Goal: Information Seeking & Learning: Learn about a topic

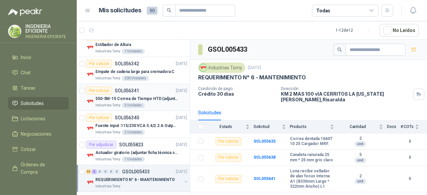
scroll to position [133, 0]
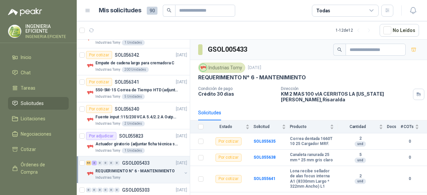
click at [158, 171] on p "REQUERIMIENTO N° 6 - MANTENIMIENTO" at bounding box center [134, 171] width 79 height 6
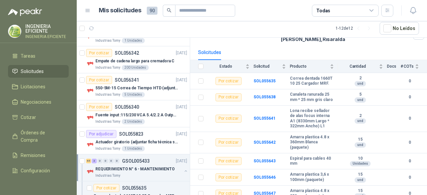
scroll to position [55, 0]
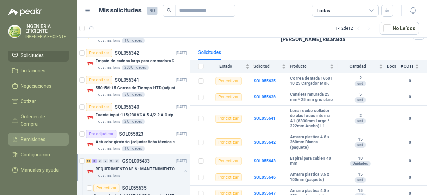
click at [30, 137] on link "Remisiones" at bounding box center [38, 139] width 61 height 13
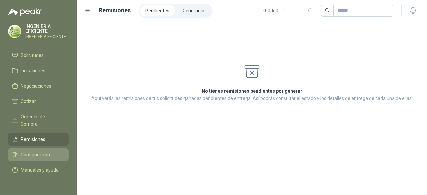
click at [31, 151] on span "Configuración" at bounding box center [35, 154] width 29 height 7
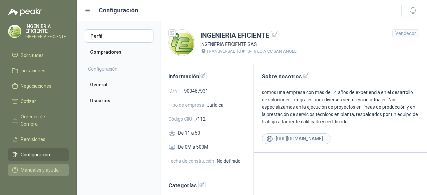
click at [29, 166] on span "Manuales y ayuda" at bounding box center [40, 169] width 38 height 7
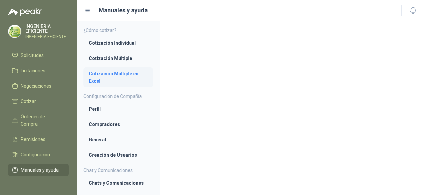
click at [101, 80] on li "Cotización Múltiple en Excel" at bounding box center [118, 77] width 59 height 15
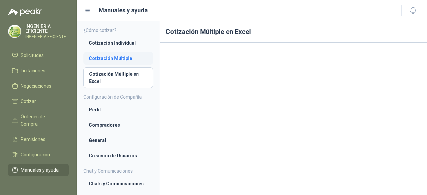
click at [114, 59] on li "Cotización Múltiple" at bounding box center [118, 58] width 59 height 7
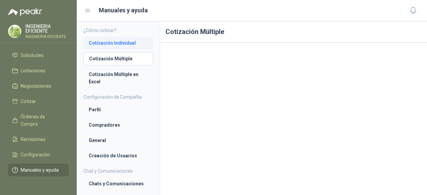
click at [114, 45] on li "Cotización Individual" at bounding box center [118, 42] width 59 height 7
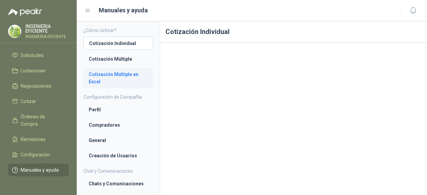
click at [93, 83] on li "Cotización Múltiple en Excel" at bounding box center [118, 78] width 59 height 15
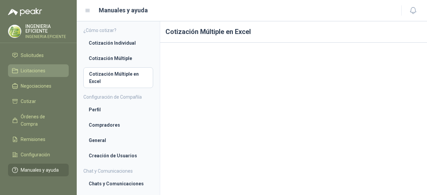
click at [40, 67] on span "Licitaciones" at bounding box center [33, 70] width 25 height 7
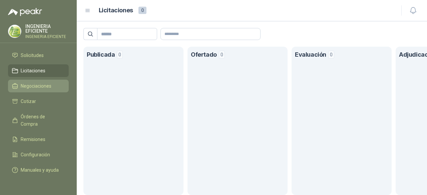
click at [37, 82] on span "Negociaciones" at bounding box center [36, 85] width 31 height 7
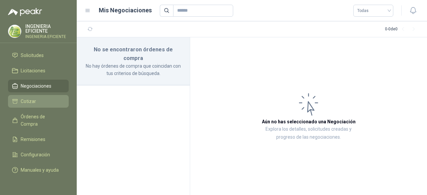
click at [25, 98] on span "Cotizar" at bounding box center [28, 101] width 15 height 7
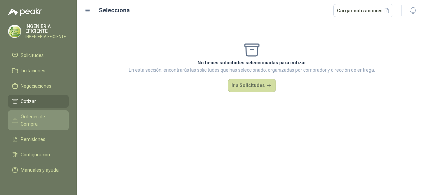
click at [35, 113] on span "Órdenes de Compra" at bounding box center [42, 120] width 42 height 15
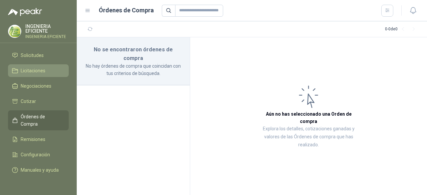
click at [46, 67] on li "Licitaciones" at bounding box center [38, 70] width 53 height 7
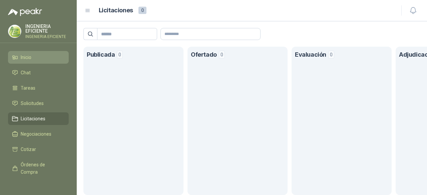
click at [29, 55] on span "Inicio" at bounding box center [26, 57] width 11 height 7
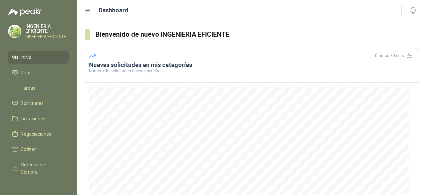
scroll to position [105, 0]
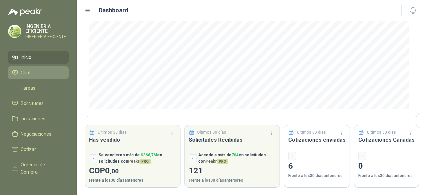
click at [43, 73] on li "Chat" at bounding box center [38, 72] width 53 height 7
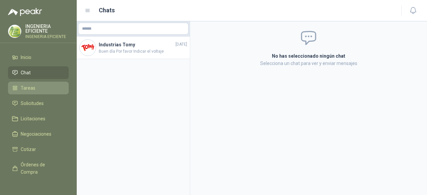
click at [52, 87] on li "Tareas" at bounding box center [38, 87] width 53 height 7
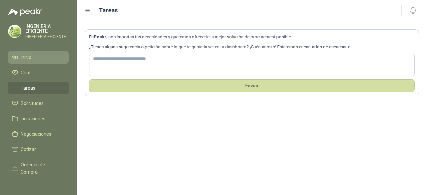
click at [44, 58] on li "Inicio" at bounding box center [38, 57] width 53 height 7
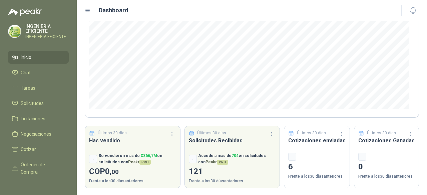
scroll to position [105, 0]
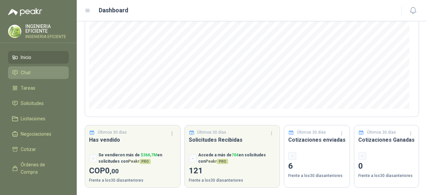
click at [30, 70] on span "Chat" at bounding box center [26, 72] width 10 height 7
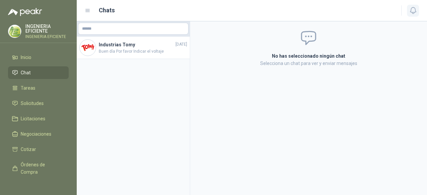
click at [410, 14] on icon "button" at bounding box center [413, 10] width 8 height 8
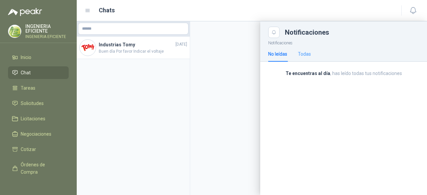
click at [310, 61] on div "Todas" at bounding box center [304, 53] width 13 height 15
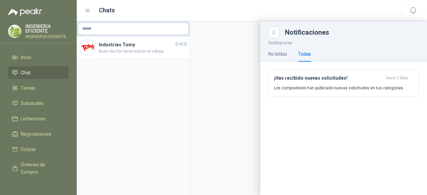
click at [285, 62] on div "¡Has recibido nuevas solicitudes! hace 2 días Los compradores han publicado nue…" at bounding box center [343, 86] width 167 height 48
click at [282, 58] on div "No leídas" at bounding box center [277, 53] width 19 height 15
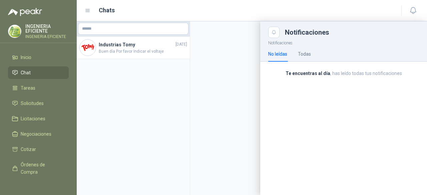
drag, startPoint x: 185, startPoint y: 90, endPoint x: 101, endPoint y: 94, distance: 83.8
click at [183, 92] on div at bounding box center [252, 108] width 350 height 174
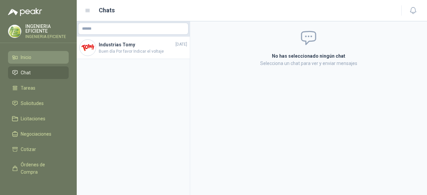
click at [37, 61] on link "Inicio" at bounding box center [38, 57] width 61 height 13
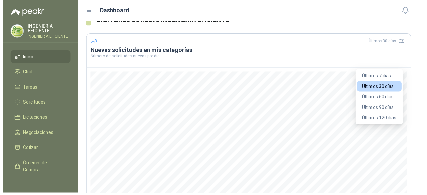
scroll to position [5, 0]
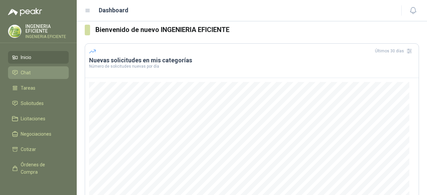
click at [24, 72] on span "Chat" at bounding box center [26, 72] width 10 height 7
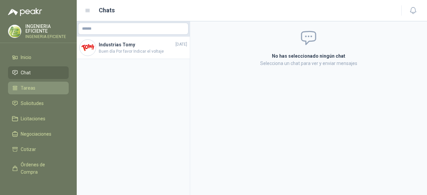
click at [34, 89] on span "Tareas" at bounding box center [28, 87] width 15 height 7
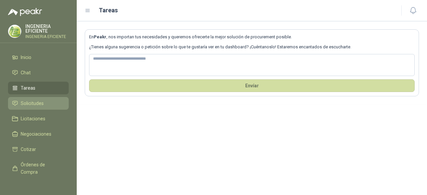
click at [34, 108] on link "Solicitudes" at bounding box center [38, 103] width 61 height 13
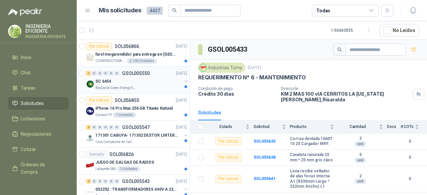
click at [139, 84] on div "SC 6454" at bounding box center [138, 81] width 86 height 8
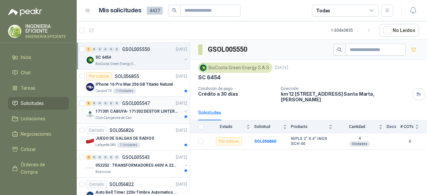
scroll to position [33, 0]
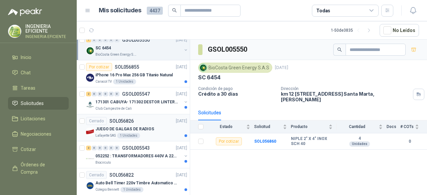
click at [153, 123] on div "Cerrado SOL056826 19/09/25" at bounding box center [136, 121] width 101 height 8
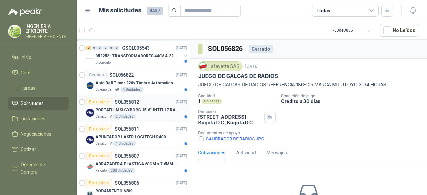
scroll to position [167, 0]
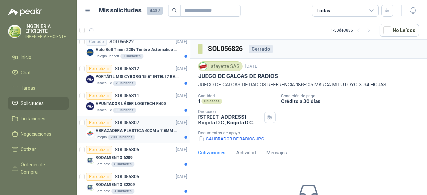
click at [149, 128] on p "ABRAZADERA PLASTICA 60CM x 7.6MM ANCHA" at bounding box center [136, 131] width 83 height 6
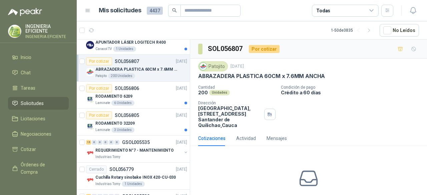
scroll to position [234, 0]
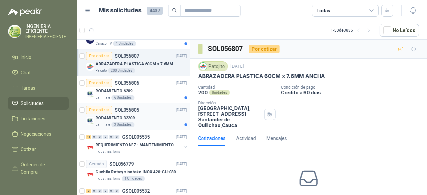
click at [148, 116] on div "RODAMIENTO 32209" at bounding box center [141, 118] width 92 height 8
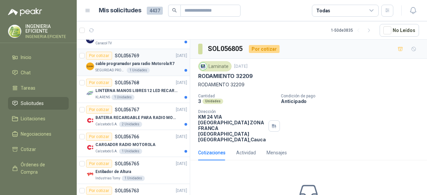
scroll to position [400, 0]
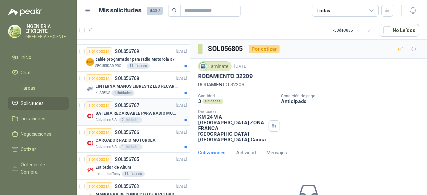
click at [158, 114] on div "BATERIA RECARGABLE PARA RADIO MOTOROLA" at bounding box center [141, 113] width 92 height 8
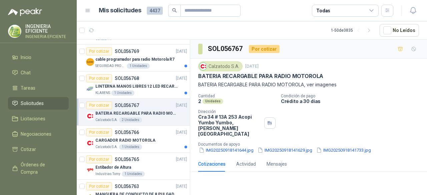
scroll to position [467, 0]
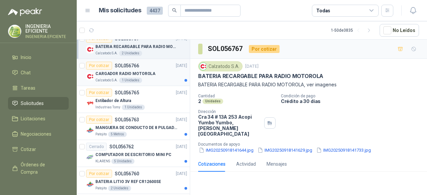
click at [158, 82] on article "Por cotizar SOL056766 18/09/25 CARGADOR RADIO MOTOROLA Calzatodo S.A. 1 Unidades" at bounding box center [133, 72] width 113 height 27
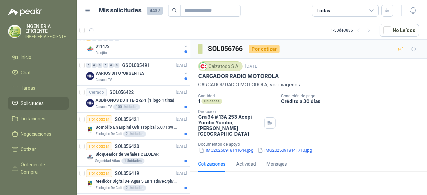
scroll to position [801, 0]
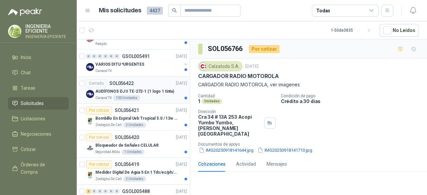
click at [158, 95] on div "Caracol TV 100 Unidades" at bounding box center [141, 97] width 92 height 5
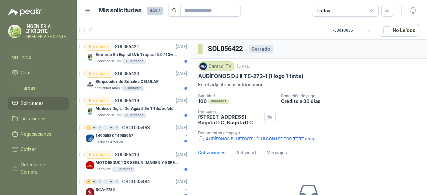
scroll to position [867, 0]
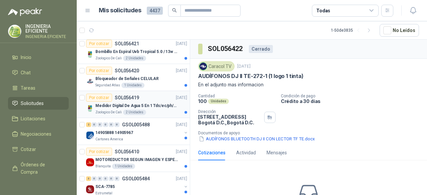
click at [156, 110] on div "Zoologico De Cali 2 Unidades" at bounding box center [141, 112] width 92 height 5
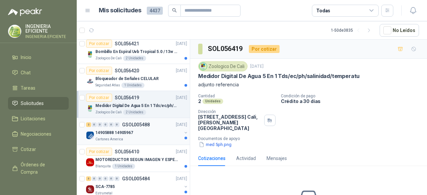
click at [148, 137] on div "Cartones America" at bounding box center [138, 139] width 86 height 5
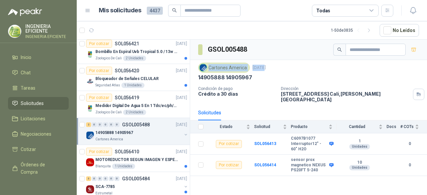
drag, startPoint x: 209, startPoint y: 66, endPoint x: 260, endPoint y: 63, distance: 50.8
click at [260, 63] on div "Cartones America 17 sept, 2025" at bounding box center [308, 68] width 221 height 10
click at [230, 66] on div "Cartones America" at bounding box center [224, 68] width 52 height 10
click at [219, 70] on div "Cartones America" at bounding box center [224, 68] width 52 height 10
click at [220, 69] on div "Cartones America" at bounding box center [224, 68] width 52 height 10
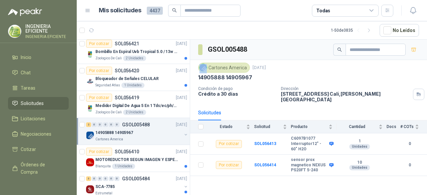
drag, startPoint x: 208, startPoint y: 67, endPoint x: 249, endPoint y: 69, distance: 40.8
click at [249, 69] on div "Cartones America 17 sept, 2025" at bounding box center [308, 68] width 221 height 10
click at [41, 58] on li "Inicio" at bounding box center [38, 57] width 53 height 7
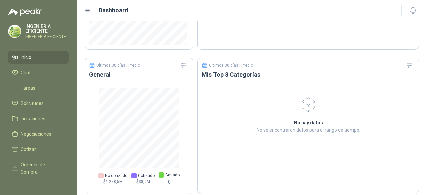
scroll to position [444, 0]
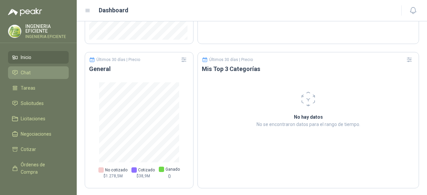
click at [21, 74] on span "Chat" at bounding box center [26, 72] width 10 height 7
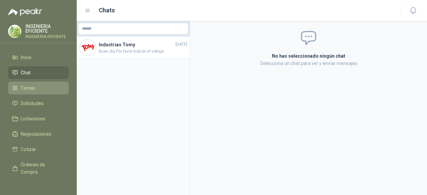
click at [40, 87] on li "Tareas" at bounding box center [38, 87] width 53 height 7
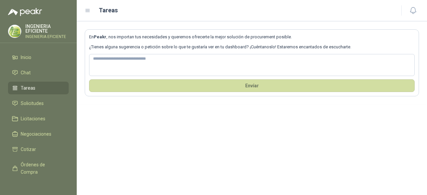
click at [39, 27] on p "INGENIERIA EFICIENTE" at bounding box center [46, 28] width 43 height 9
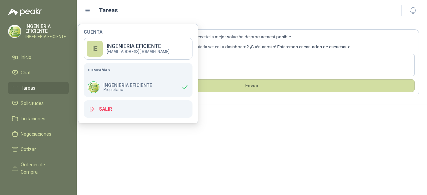
click at [39, 27] on p "INGENIERIA EFICIENTE" at bounding box center [46, 28] width 43 height 9
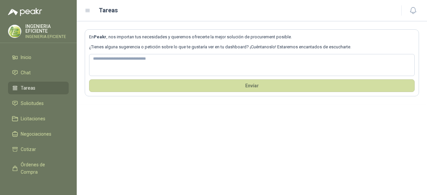
click at [12, 31] on img at bounding box center [14, 31] width 13 height 13
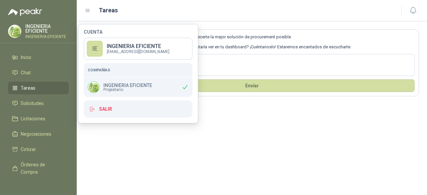
click at [12, 31] on img at bounding box center [14, 31] width 13 height 13
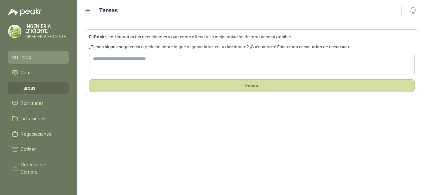
click at [27, 56] on span "Inicio" at bounding box center [26, 57] width 11 height 7
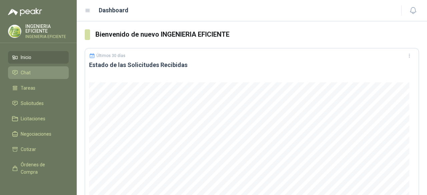
click at [30, 74] on li "Chat" at bounding box center [38, 72] width 53 height 7
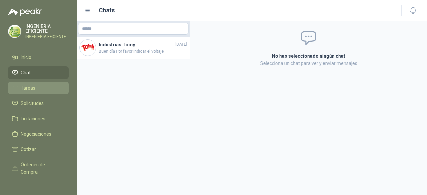
click at [29, 87] on span "Tareas" at bounding box center [28, 87] width 15 height 7
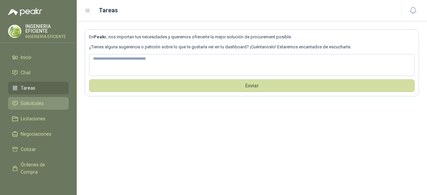
click at [43, 105] on span "Solicitudes" at bounding box center [32, 103] width 23 height 7
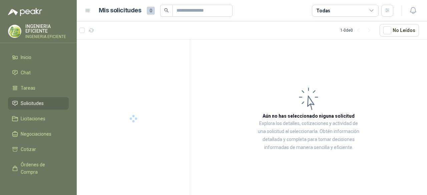
click at [89, 9] on icon at bounding box center [88, 11] width 6 height 6
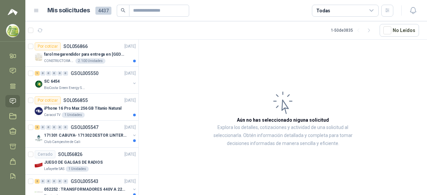
click at [38, 10] on icon at bounding box center [36, 10] width 4 height 3
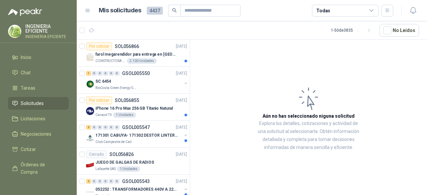
click at [87, 10] on icon at bounding box center [88, 11] width 6 height 6
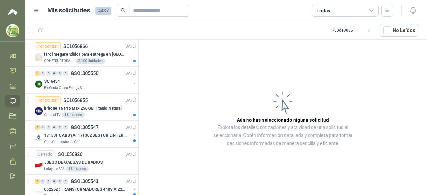
click at [99, 12] on span "4437" at bounding box center [103, 11] width 16 height 8
click at [103, 59] on div "CONSTRUCTORA GRUPO FIP 2.100 Unidades" at bounding box center [90, 60] width 92 height 5
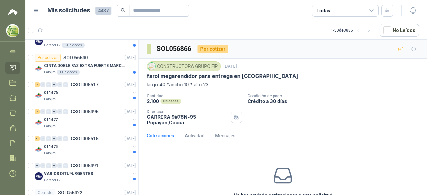
scroll to position [701, 0]
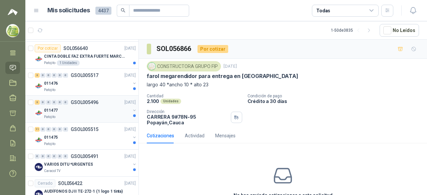
click at [97, 116] on div "3 0 0 0 0 0 GSOL005496 17/09/25 011477 Patojito" at bounding box center [81, 109] width 113 height 27
click at [59, 106] on div "011477" at bounding box center [87, 110] width 86 height 8
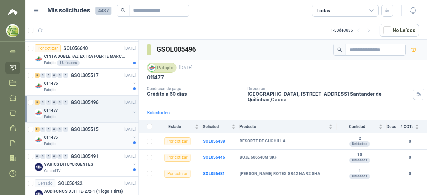
click at [63, 137] on div "011475" at bounding box center [87, 137] width 86 height 8
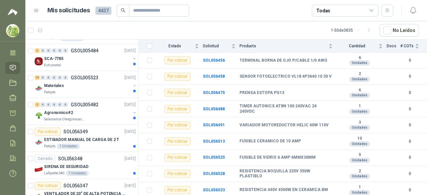
scroll to position [1001, 0]
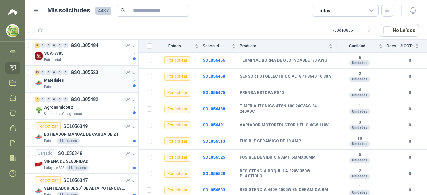
click at [101, 76] on div "Materiales" at bounding box center [87, 80] width 86 height 8
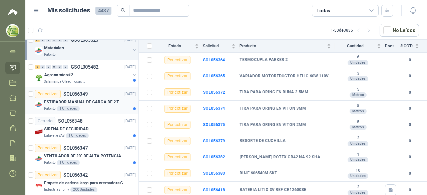
scroll to position [1068, 0]
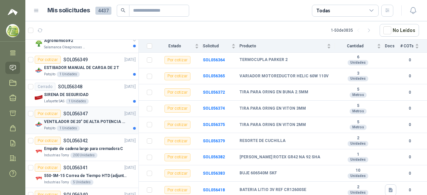
click at [101, 126] on div "Patojito 1 Unidades" at bounding box center [90, 128] width 92 height 5
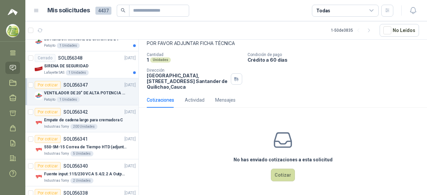
scroll to position [1168, 0]
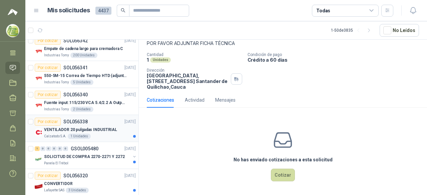
click at [114, 134] on div "Calzatodo S.A. 1 Unidades" at bounding box center [90, 136] width 92 height 5
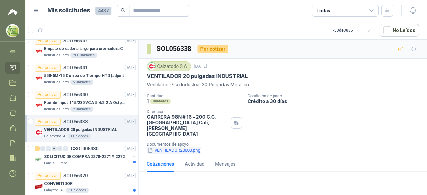
click at [168, 147] on button "VENTILADOR20000.png" at bounding box center [174, 150] width 54 height 7
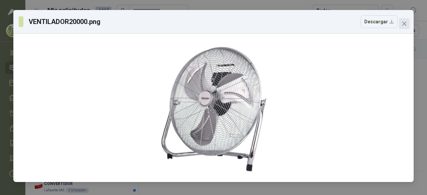
click at [406, 22] on icon "close" at bounding box center [404, 23] width 5 height 5
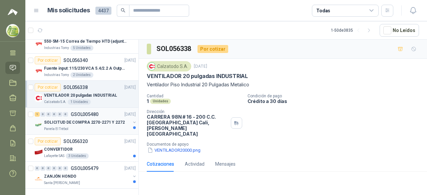
scroll to position [1202, 0]
click at [103, 137] on div "Por cotizar SOL056320 16/09/25" at bounding box center [85, 141] width 101 height 8
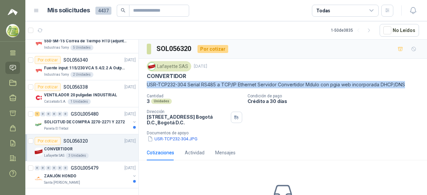
drag, startPoint x: 147, startPoint y: 83, endPoint x: 423, endPoint y: 81, distance: 276.3
click at [423, 81] on section "SOL056320 Por cotizar Lafayette SAS 16 sept, 2025 CONVERTIDOR USR-TCP232-304 Se…" at bounding box center [283, 119] width 288 height 158
copy p "USR-TCP232-304 Serial RS485 a TCP/IP Ethernet Servidor Convertidor Mdulo con pg…"
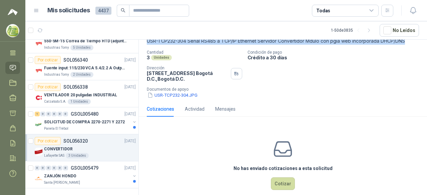
scroll to position [53, 0]
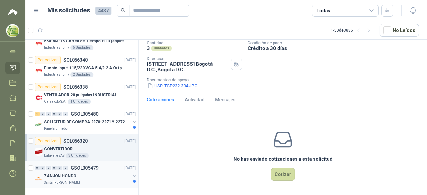
click at [94, 172] on div "ZANJÓN HONDO" at bounding box center [87, 176] width 86 height 8
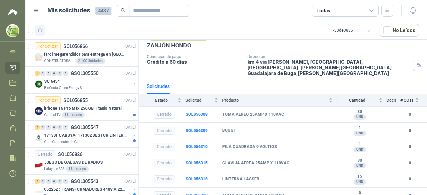
click at [39, 30] on icon "button" at bounding box center [40, 31] width 6 height 6
click at [86, 88] on div "BioCosta Green Energy S.A.S" at bounding box center [87, 87] width 86 height 5
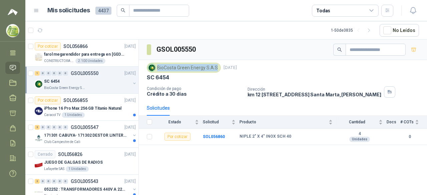
drag, startPoint x: 157, startPoint y: 66, endPoint x: 216, endPoint y: 66, distance: 58.7
click at [216, 66] on div "BioCosta Green Energy S.A.S" at bounding box center [184, 68] width 74 height 10
copy div "BioCosta Green Energy S.A.S"
drag, startPoint x: 70, startPoint y: 106, endPoint x: 81, endPoint y: 116, distance: 15.1
click at [70, 106] on p "iPhone 16 Pro Max 256 GB Titanio Natural" at bounding box center [82, 108] width 77 height 6
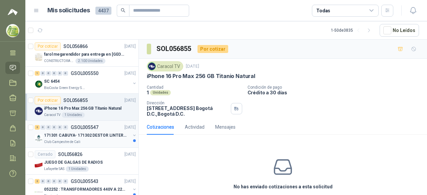
click at [56, 141] on p "Club Campestre de Cali" at bounding box center [62, 141] width 36 height 5
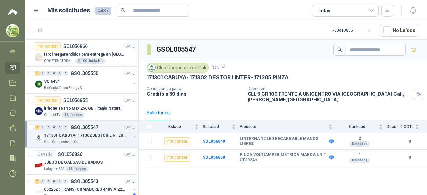
scroll to position [100, 0]
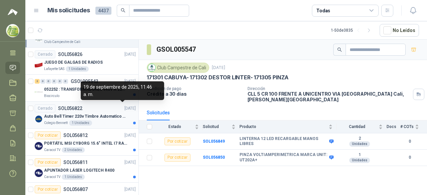
click at [106, 120] on div "Colegio Bennett 1 Unidades" at bounding box center [90, 122] width 92 height 5
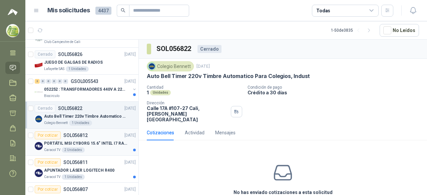
click at [107, 140] on p "PORTÁTIL MSI CYBORG 15.6" INTEL I7 RAM 32GB - 1 TB / Nvidia GeForce RTX 4050" at bounding box center [85, 143] width 83 height 6
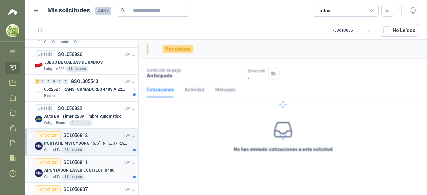
click at [97, 161] on div "Por cotizar SOL056811 19/09/25" at bounding box center [85, 162] width 101 height 8
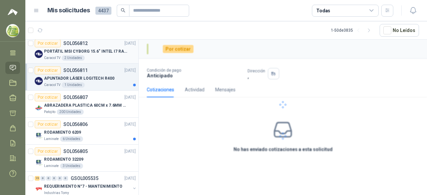
scroll to position [200, 0]
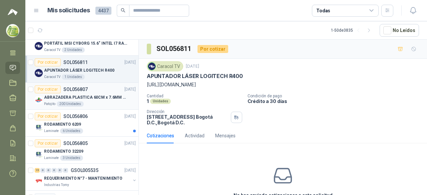
click at [112, 89] on div "Por cotizar SOL056807 19/09/25" at bounding box center [85, 89] width 101 height 8
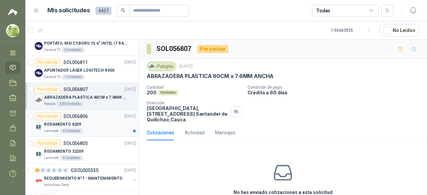
click at [99, 124] on div "RODAMIENTO 6209" at bounding box center [90, 124] width 92 height 8
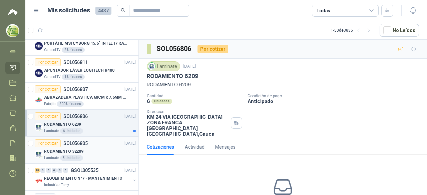
click at [111, 155] on div "Laminate 3 Unidades" at bounding box center [90, 157] width 92 height 5
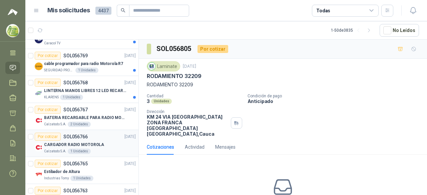
scroll to position [400, 0]
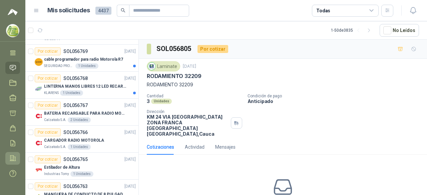
click at [12, 156] on icon at bounding box center [12, 158] width 7 height 7
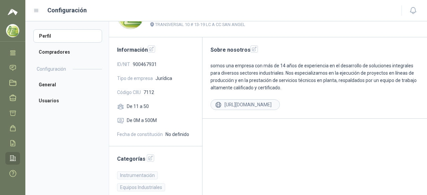
scroll to position [130, 0]
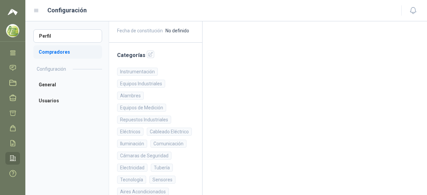
click at [72, 54] on li "Compradores" at bounding box center [67, 51] width 69 height 13
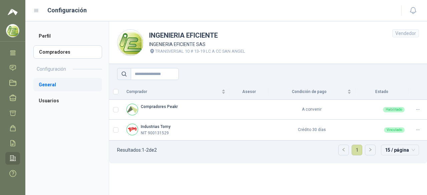
click at [61, 84] on li "General" at bounding box center [67, 84] width 69 height 13
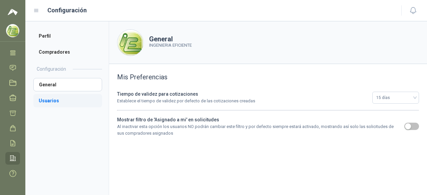
click at [43, 104] on li "Usuarios" at bounding box center [67, 100] width 69 height 13
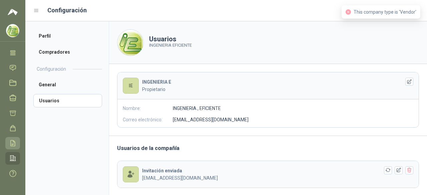
click at [13, 142] on icon at bounding box center [12, 143] width 7 height 7
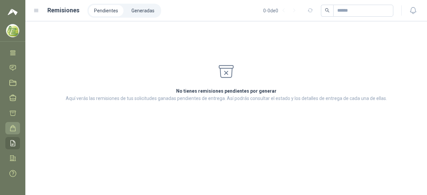
click at [12, 128] on icon at bounding box center [12, 128] width 7 height 7
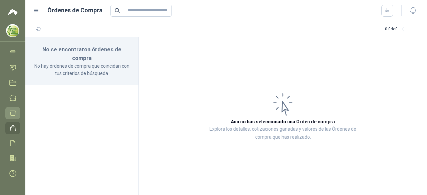
click at [15, 115] on icon at bounding box center [12, 113] width 7 height 7
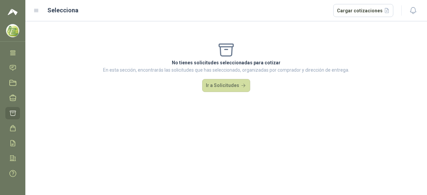
click at [17, 98] on ul "Inicio Chat Tareas Solicitudes Licitaciones Negociaciones Cotizar Órdenes de Co…" at bounding box center [12, 114] width 25 height 129
click at [15, 102] on ul "Inicio Chat Tareas Solicitudes Licitaciones Negociaciones Cotizar Órdenes de Co…" at bounding box center [12, 114] width 25 height 129
click at [14, 97] on icon at bounding box center [12, 97] width 7 height 7
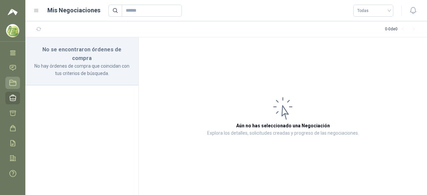
click at [16, 83] on icon at bounding box center [12, 82] width 7 height 7
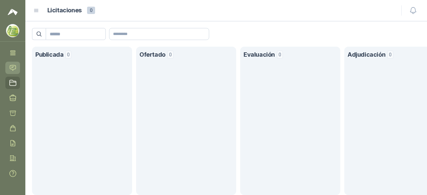
click at [15, 65] on icon at bounding box center [13, 67] width 6 height 5
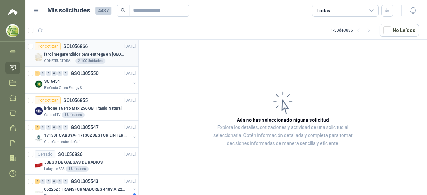
click at [109, 63] on div "CONSTRUCTORA GRUPO FIP 2.100 Unidades" at bounding box center [90, 60] width 92 height 5
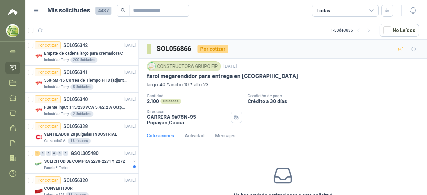
scroll to position [1202, 0]
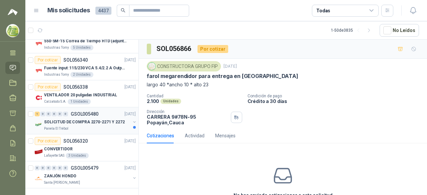
click at [98, 119] on p "SOLICITUD DE COMPRA 2270-2271 Y 2272" at bounding box center [84, 122] width 81 height 6
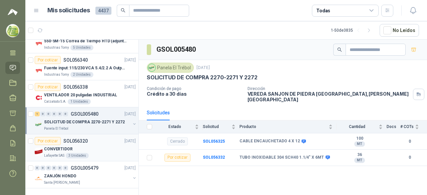
click at [112, 145] on div "CONVERTIDOR" at bounding box center [90, 149] width 92 height 8
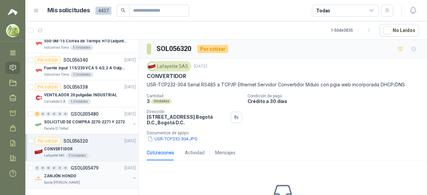
click at [87, 172] on div "ZANJÓN HONDO" at bounding box center [87, 176] width 86 height 8
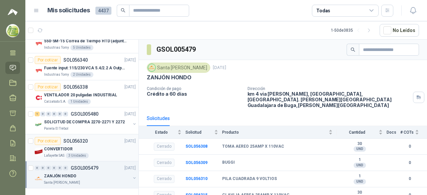
click at [69, 153] on div "3 Unidades" at bounding box center [77, 155] width 23 height 5
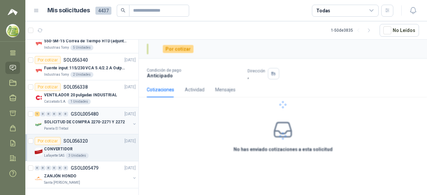
click at [70, 126] on div "Panela El Trébol" at bounding box center [87, 128] width 86 height 5
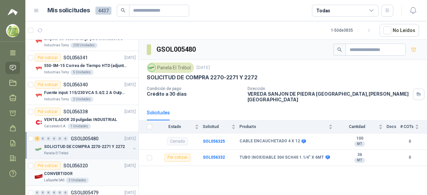
scroll to position [1169, 0]
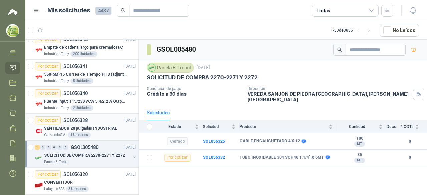
click at [107, 132] on div "Calzatodo S.A. 1 Unidades" at bounding box center [90, 134] width 92 height 5
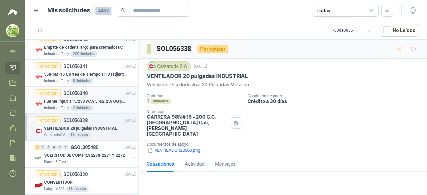
click at [91, 98] on p "Fuente input :115/230 VCA 5.4/2.2 A Output: 24 VDC 10 A 47-63 Hz" at bounding box center [85, 101] width 83 height 6
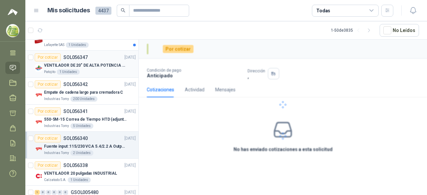
scroll to position [1102, 0]
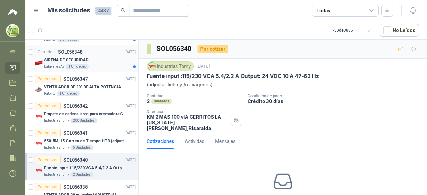
click at [109, 66] on article "Cerrado SOL056348 17/09/25 SIRENA DE SEGURIDAD Lafayette SAS 1 Unidades" at bounding box center [81, 58] width 113 height 27
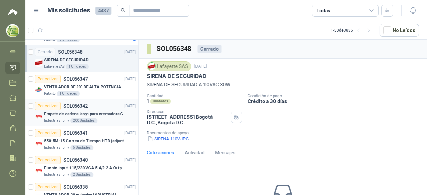
scroll to position [1036, 0]
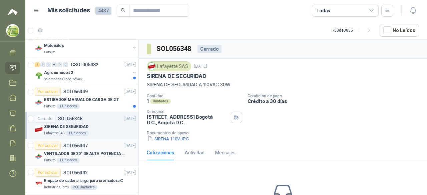
click at [89, 151] on p "VENTILADOR DE 20" DE ALTA POTENCIA PARA ANCLAR A LA PARED" at bounding box center [85, 154] width 83 height 6
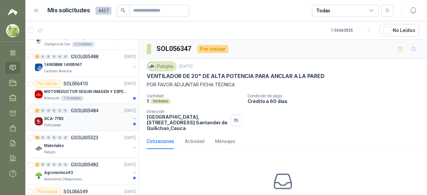
scroll to position [835, 0]
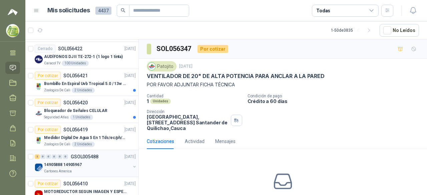
click at [106, 153] on div "2 0 0 0 0 0 GSOL005488 17/09/25" at bounding box center [86, 157] width 102 height 8
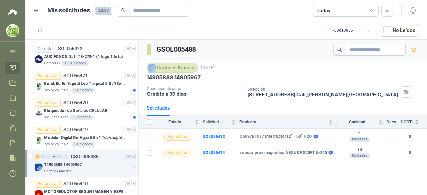
drag, startPoint x: 158, startPoint y: 66, endPoint x: 194, endPoint y: 67, distance: 36.0
click at [194, 67] on div "Cartones America" at bounding box center [173, 68] width 52 height 10
drag, startPoint x: 194, startPoint y: 67, endPoint x: 157, endPoint y: 65, distance: 36.1
click at [157, 65] on div "Cartones America" at bounding box center [173, 68] width 52 height 10
drag, startPoint x: 164, startPoint y: 63, endPoint x: 160, endPoint y: 67, distance: 5.0
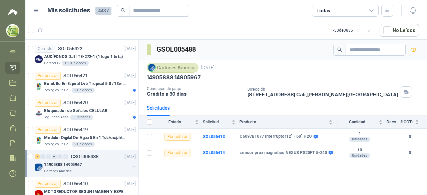
click at [160, 67] on div "Cartones America" at bounding box center [173, 68] width 52 height 10
drag, startPoint x: 158, startPoint y: 67, endPoint x: 194, endPoint y: 68, distance: 35.4
click at [194, 68] on div "Cartones America" at bounding box center [173, 68] width 52 height 10
copy div "Cartones America"
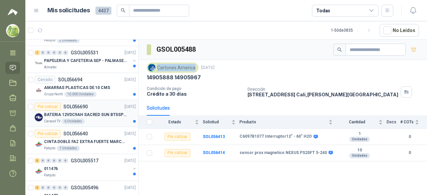
scroll to position [535, 0]
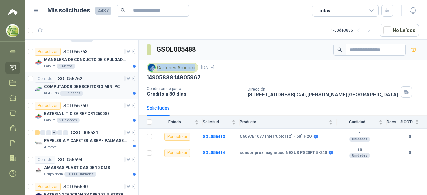
click at [101, 85] on p "COMPUTADOR DE ESCRITORIO MINI PC" at bounding box center [82, 87] width 76 height 6
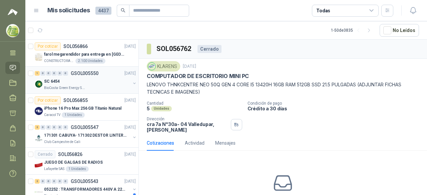
click at [114, 81] on div "SC 6454" at bounding box center [87, 81] width 86 height 8
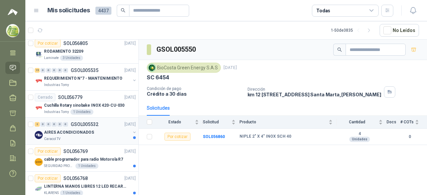
click at [112, 132] on div "AIRES ACONDICIONADOS" at bounding box center [87, 132] width 86 height 8
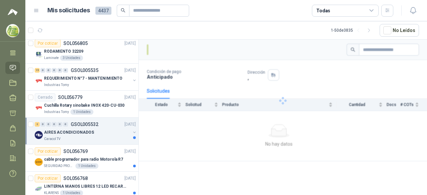
scroll to position [434, 0]
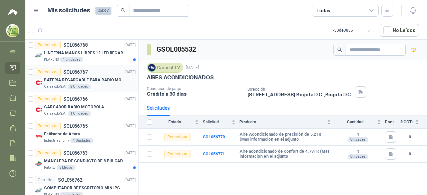
click at [99, 77] on p "BATERIA RECARGABLE PARA RADIO MOTOROLA" at bounding box center [85, 80] width 83 height 6
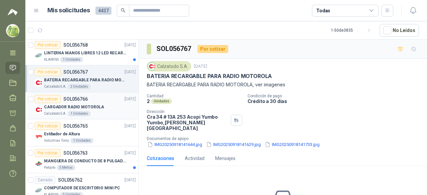
click at [98, 104] on p "CARGADOR RADIO MOTOROLA" at bounding box center [74, 107] width 60 height 6
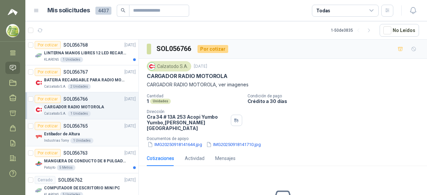
click at [93, 130] on div "Estibador de Altura" at bounding box center [90, 134] width 92 height 8
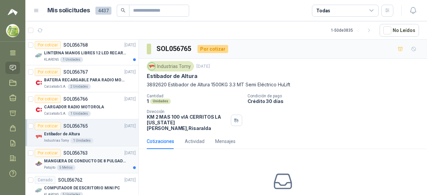
click at [92, 153] on div "Por cotizar SOL056763 18/09/25" at bounding box center [85, 153] width 101 height 8
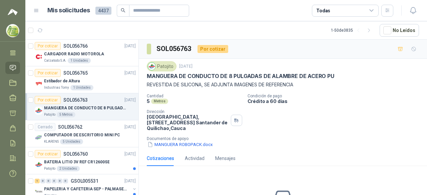
scroll to position [500, 0]
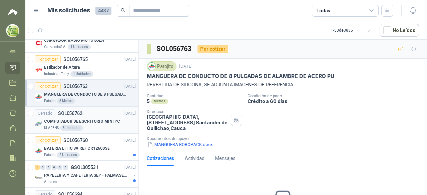
click at [104, 122] on div "COMPUTADOR DE ESCRITORIO MINI PC" at bounding box center [90, 121] width 92 height 8
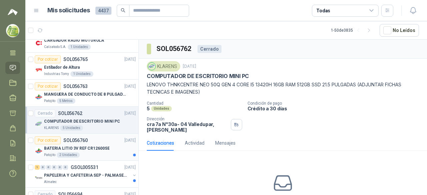
click at [94, 146] on p "BATERIA LITIO 3V REF CR12600SE" at bounding box center [76, 148] width 65 height 6
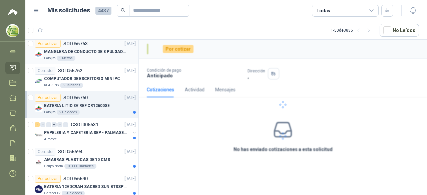
scroll to position [567, 0]
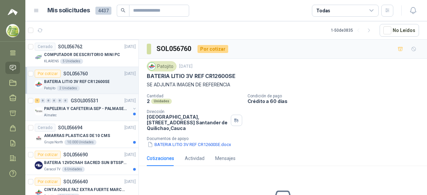
click at [96, 106] on p "PAPELERIA Y CAFETERIA SEP - PALMASECA" at bounding box center [85, 109] width 83 height 6
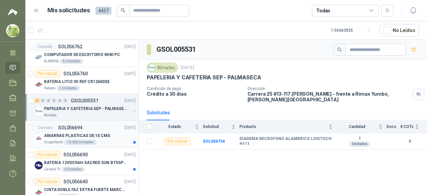
click at [109, 132] on div "AMARRAS PLASTICAS DE 10 CMS" at bounding box center [90, 136] width 92 height 8
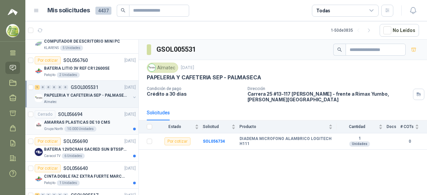
scroll to position [601, 0]
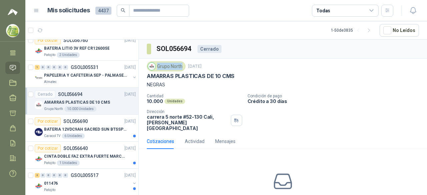
drag, startPoint x: 157, startPoint y: 66, endPoint x: 173, endPoint y: 66, distance: 16.0
click at [181, 66] on div "Grupo North" at bounding box center [166, 66] width 39 height 10
click at [378, 154] on div "No has enviado cotizaciones a esta solicitud" at bounding box center [283, 187] width 288 height 67
click at [77, 119] on p "SOL056690" at bounding box center [75, 121] width 24 height 5
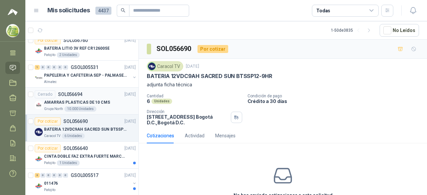
click at [80, 106] on div "10.000 Unidades" at bounding box center [80, 108] width 32 height 5
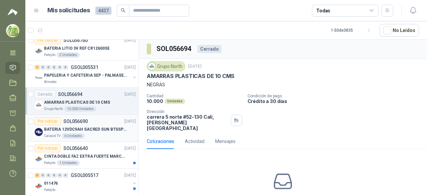
click at [99, 135] on div "Caracol TV 6 Unidades" at bounding box center [90, 135] width 92 height 5
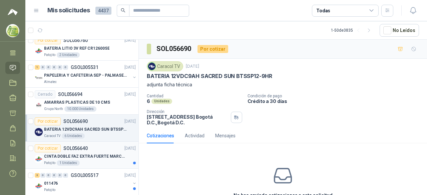
click at [102, 146] on div "Por cotizar SOL056640 18/09/25" at bounding box center [85, 148] width 101 height 8
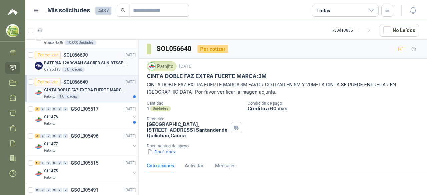
scroll to position [667, 0]
click at [115, 124] on div "3 0 0 0 0 0 GSOL005517 17/09/25 011476 Patojito" at bounding box center [81, 115] width 113 height 27
click at [106, 121] on div "Patojito" at bounding box center [87, 123] width 86 height 5
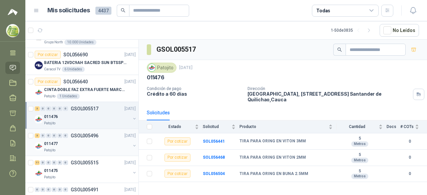
click at [71, 134] on p "GSOL005496" at bounding box center [85, 135] width 28 height 5
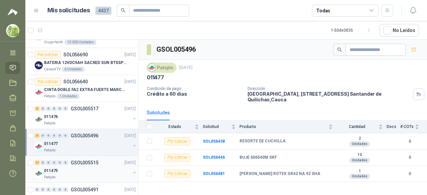
click at [90, 167] on div "011475" at bounding box center [87, 171] width 86 height 8
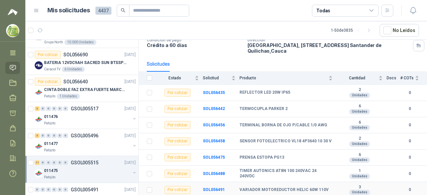
scroll to position [113, 0]
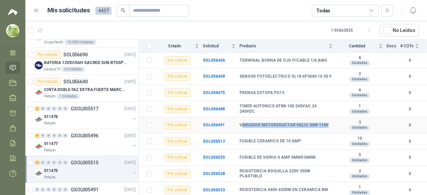
drag, startPoint x: 241, startPoint y: 123, endPoint x: 326, endPoint y: 121, distance: 85.1
click at [326, 121] on td "VARIADOR MOTOREDUCTOR HELIC 60W 110V" at bounding box center [288, 125] width 97 height 16
click at [304, 127] on td "VARIADOR MOTOREDUCTOR HELIC 60W 110V" at bounding box center [288, 125] width 97 height 16
drag, startPoint x: 240, startPoint y: 124, endPoint x: 328, endPoint y: 121, distance: 88.8
click at [328, 121] on td "VARIADOR MOTOREDUCTOR HELIC 60W 110V" at bounding box center [288, 125] width 97 height 16
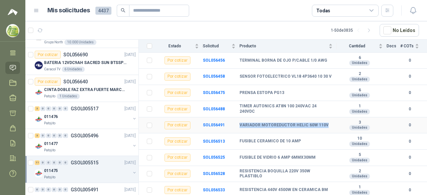
copy b "VARIADOR MOTOREDUCTOR HELIC 60W 110V"
click at [319, 104] on b "TIMER AUTONICS AT8N 100 240VAC 24 240VDC" at bounding box center [286, 109] width 93 height 10
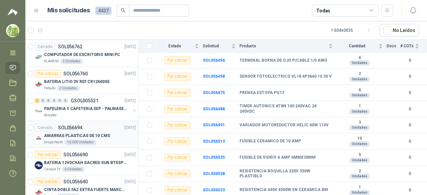
scroll to position [567, 0]
click at [97, 167] on div "Caracol TV 6 Unidades" at bounding box center [90, 169] width 92 height 5
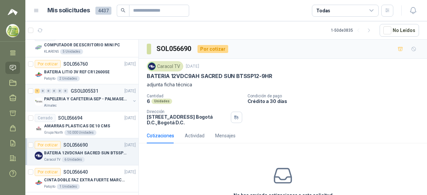
scroll to position [567, 0]
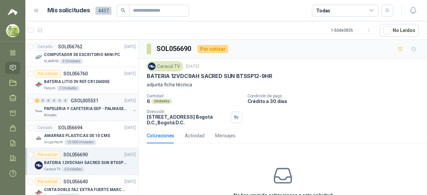
click at [101, 113] on div "Almatec" at bounding box center [87, 115] width 86 height 5
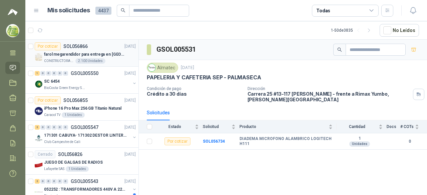
click at [109, 51] on p "farol megarendidor para entrega en Popayán" at bounding box center [85, 54] width 83 height 6
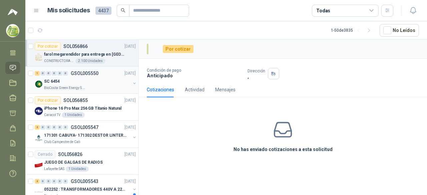
click at [89, 84] on div "SC 6454" at bounding box center [87, 81] width 86 height 8
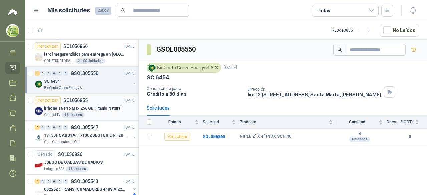
click at [95, 111] on div "iPhone 16 Pro Max 256 GB Titanio Natural" at bounding box center [90, 108] width 92 height 8
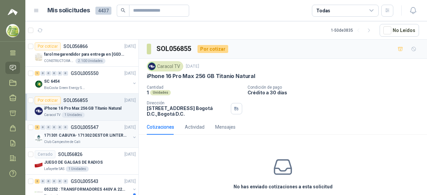
click at [112, 137] on p "171301 CABUYA- 171302 DESTOR LINTER- 171305 PINZA" at bounding box center [85, 135] width 83 height 6
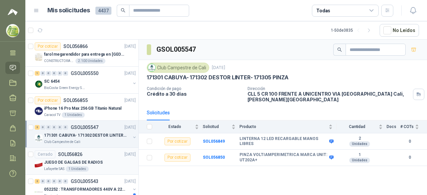
click at [82, 169] on div "1 Unidades" at bounding box center [77, 168] width 23 height 5
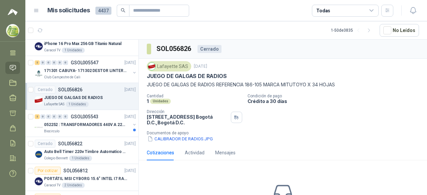
scroll to position [67, 0]
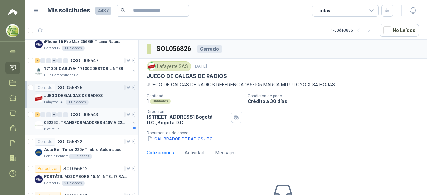
click at [107, 128] on div "Biocirculo" at bounding box center [87, 129] width 86 height 5
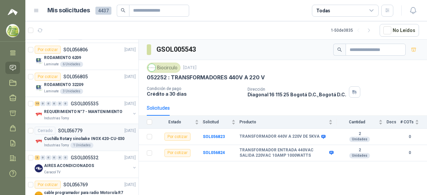
scroll to position [334, 0]
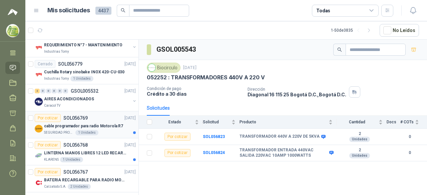
click at [106, 124] on p "cable programador para radio Motorola R7" at bounding box center [83, 126] width 79 height 6
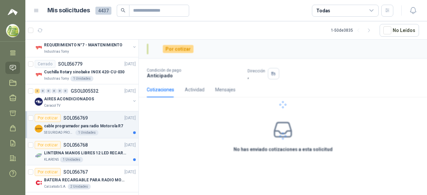
click at [110, 150] on p "LINTERNA MANOS LIBRES 12 LED RECARGALE" at bounding box center [85, 153] width 83 height 6
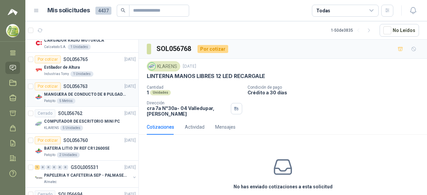
scroll to position [534, 0]
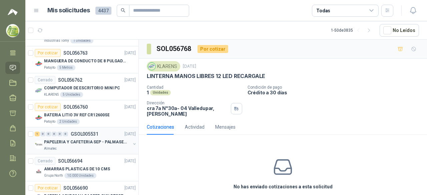
click at [104, 143] on div "PAPELERIA Y CAFETERIA SEP - PALMASECA" at bounding box center [87, 142] width 86 height 8
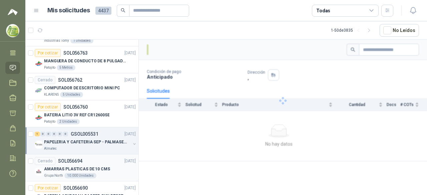
click at [107, 165] on div "AMARRAS PLASTICAS DE 10 CMS" at bounding box center [90, 169] width 92 height 8
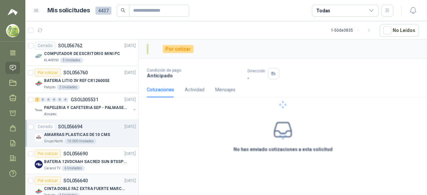
scroll to position [634, 0]
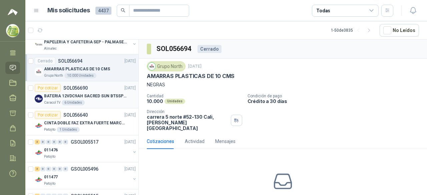
click at [107, 94] on p "BATERIA 12VDC9AH SACRED SUN BTSSP12-9HR" at bounding box center [85, 96] width 83 height 6
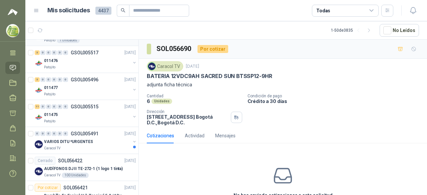
scroll to position [734, 0]
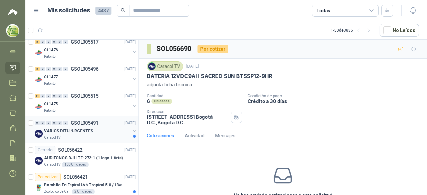
click at [102, 135] on div "Caracol TV" at bounding box center [87, 137] width 86 height 5
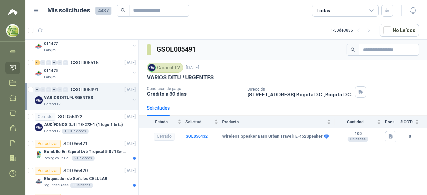
scroll to position [801, 0]
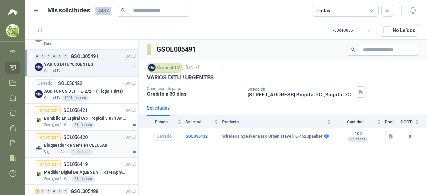
drag, startPoint x: 100, startPoint y: 115, endPoint x: 105, endPoint y: 128, distance: 13.5
click at [100, 115] on p "Bombillo En Espiral Uvb Tropical 5.0 / 13w Reptiles (ectotermos)" at bounding box center [85, 118] width 83 height 6
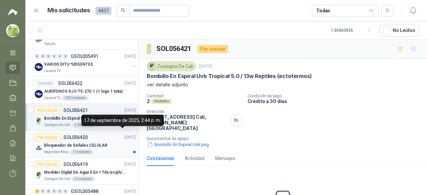
click at [124, 134] on p "[DATE]" at bounding box center [129, 137] width 11 height 6
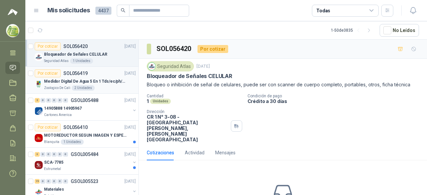
scroll to position [901, 0]
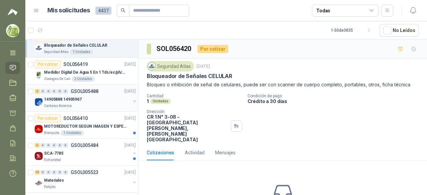
click at [95, 97] on div "14905888 14905967" at bounding box center [87, 99] width 86 height 8
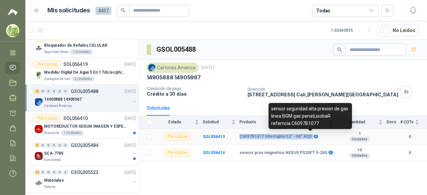
drag, startPoint x: 244, startPoint y: 137, endPoint x: 311, endPoint y: 138, distance: 67.7
click at [311, 138] on div "C6097B1077 Interruptor12" - 60" H2O" at bounding box center [278, 136] width 77 height 5
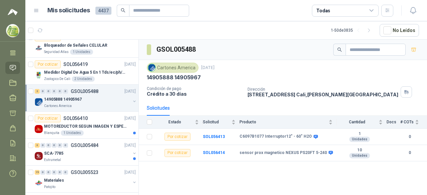
click at [287, 175] on div "GSOL005488 Cartones America 17 sept, 2025 14905888 14905967 Condición de pago C…" at bounding box center [283, 119] width 288 height 158
drag, startPoint x: 245, startPoint y: 152, endPoint x: 305, endPoint y: 151, distance: 59.7
click at [321, 153] on div "sensor prox magnetico NEXUS PS20FT 5-240" at bounding box center [286, 152] width 92 height 5
copy div "sensor prox magnetico NEXUS PS20FT 5-240"
click at [304, 179] on div "GSOL005488 Cartones America 17 sept, 2025 14905888 14905967 Condición de pago C…" at bounding box center [283, 119] width 288 height 158
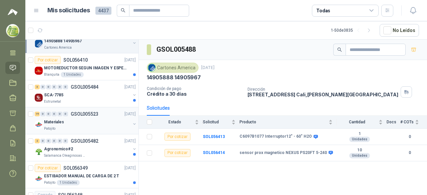
scroll to position [968, 0]
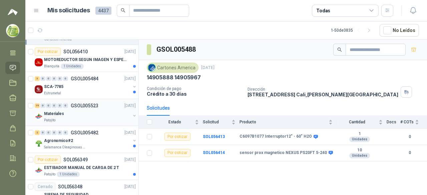
click at [94, 110] on div "Materiales" at bounding box center [87, 114] width 86 height 8
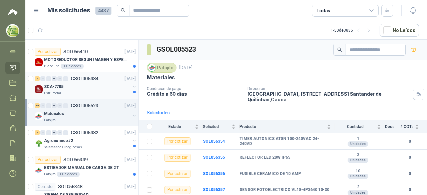
click at [87, 83] on div "SCA-7785" at bounding box center [87, 87] width 86 height 8
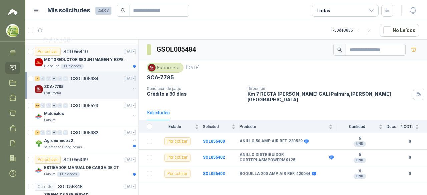
click at [91, 64] on div "Blanquita 1 Unidades" at bounding box center [90, 66] width 92 height 5
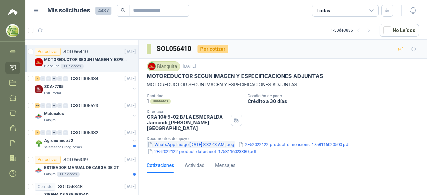
click at [191, 141] on button "WhatsApp Image 2025-09-17 at 8.32.43 AM.jpeg" at bounding box center [191, 144] width 88 height 7
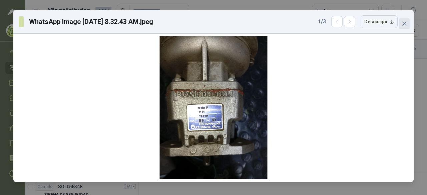
click at [408, 26] on span "Close" at bounding box center [404, 23] width 11 height 5
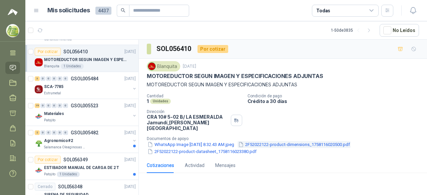
click at [341, 141] on button "2F52022122-product-dimensions_1758116020500.pdf" at bounding box center [294, 144] width 113 height 7
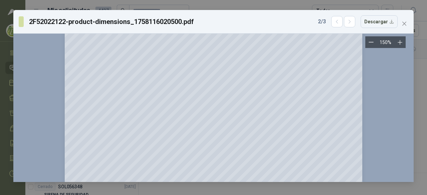
scroll to position [200, 0]
click at [404, 25] on icon "close" at bounding box center [404, 23] width 5 height 5
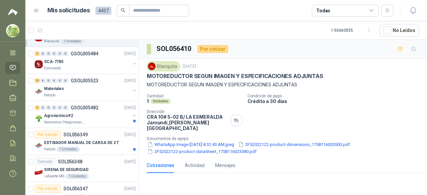
scroll to position [1001, 0]
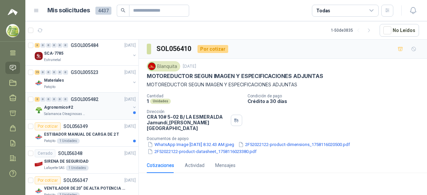
click at [96, 98] on div "2 0 0 0 0 0 GSOL005482 17/09/25" at bounding box center [86, 99] width 102 height 8
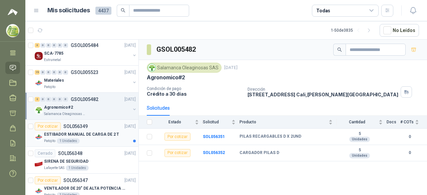
click at [102, 131] on p "ESTIBADOR MANUAL DE CARGA DE 2 T" at bounding box center [81, 134] width 75 height 6
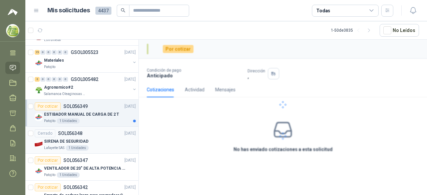
scroll to position [1034, 0]
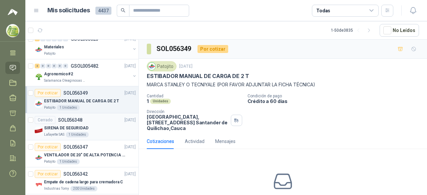
click at [107, 124] on div "SIRENA DE SEGURIDAD" at bounding box center [90, 128] width 92 height 8
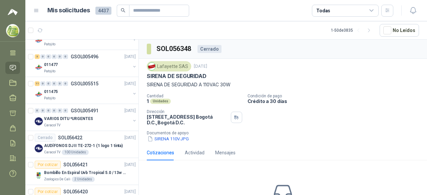
scroll to position [702, 0]
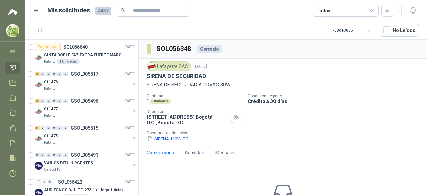
click at [104, 12] on span "4437" at bounding box center [103, 11] width 16 height 8
click at [67, 12] on h1 "Mis solicitudes" at bounding box center [68, 11] width 43 height 10
click at [40, 29] on icon "button" at bounding box center [40, 31] width 6 height 6
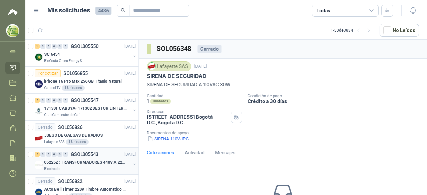
scroll to position [100, 0]
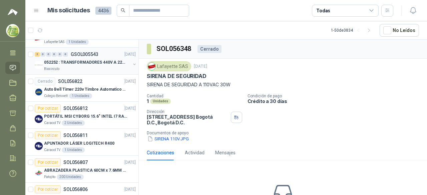
drag, startPoint x: 81, startPoint y: 57, endPoint x: 86, endPoint y: 60, distance: 5.4
click at [81, 57] on div "2 0 0 0 0 0 GSOL005543 19/09/25" at bounding box center [86, 54] width 102 height 8
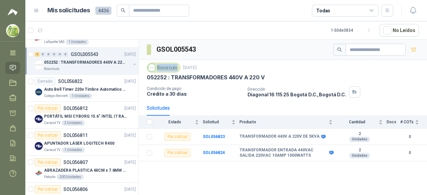
drag, startPoint x: 159, startPoint y: 67, endPoint x: 177, endPoint y: 68, distance: 17.4
click at [177, 68] on div "Biocirculo" at bounding box center [164, 68] width 34 height 10
copy div "Biocirculo"
drag, startPoint x: 241, startPoint y: 132, endPoint x: 271, endPoint y: 134, distance: 30.1
click at [271, 134] on td "TRANSFORMADOR 440V A 220V DE 5KVA" at bounding box center [288, 137] width 97 height 16
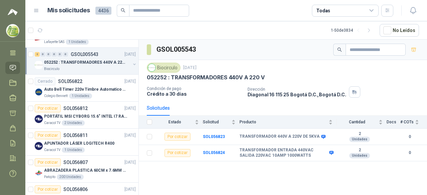
click at [255, 171] on div "GSOL005543 Biocirculo 19 sept, 2025 052252 : TRANSFORMADORES 440V A 220 V Condi…" at bounding box center [283, 119] width 288 height 158
drag, startPoint x: 240, startPoint y: 135, endPoint x: 315, endPoint y: 137, distance: 75.1
click at [315, 137] on b "TRANSFORMADOR 440V A 220V DE 5KVA" at bounding box center [280, 136] width 80 height 5
click at [297, 176] on div "GSOL005543 Biocirculo 19 sept, 2025 052252 : TRANSFORMADORES 440V A 220 V Condi…" at bounding box center [283, 119] width 288 height 158
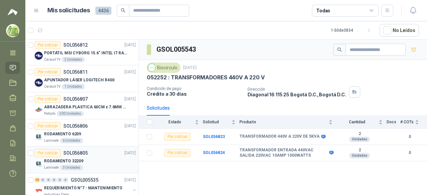
scroll to position [167, 0]
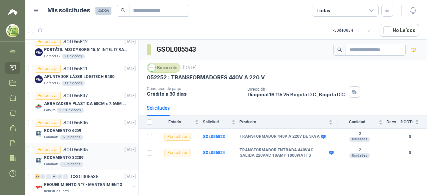
click at [95, 151] on div "Por cotizar SOL056805 19/09/25" at bounding box center [85, 150] width 101 height 8
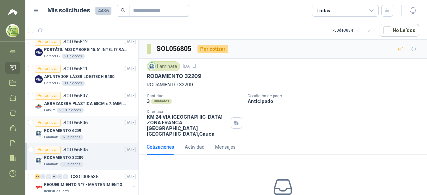
drag, startPoint x: 103, startPoint y: 134, endPoint x: 108, endPoint y: 135, distance: 4.5
click at [103, 135] on div "Laminate 6 Unidades" at bounding box center [90, 137] width 92 height 5
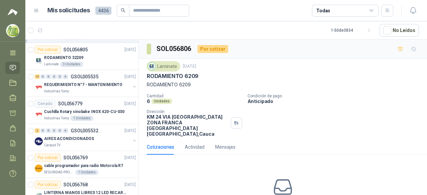
scroll to position [36, 0]
click at [37, 8] on icon at bounding box center [36, 11] width 6 height 6
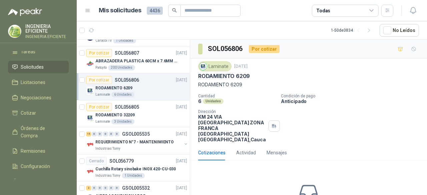
scroll to position [100, 0]
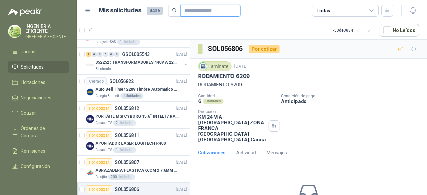
click at [216, 12] on input "text" at bounding box center [208, 10] width 47 height 11
type input "****"
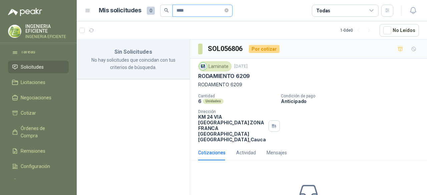
scroll to position [0, 0]
click at [229, 10] on icon "close-circle" at bounding box center [227, 10] width 4 height 4
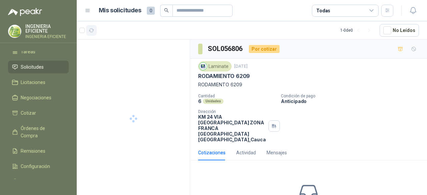
click at [92, 31] on icon "button" at bounding box center [92, 31] width 6 height 6
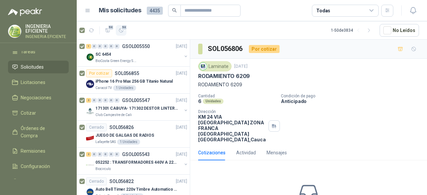
click at [120, 29] on icon "button" at bounding box center [121, 31] width 6 height 6
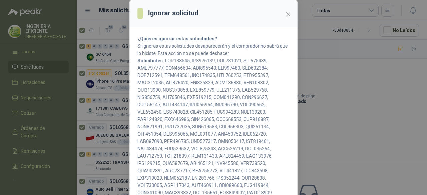
scroll to position [91, 0]
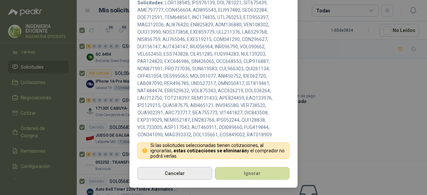
click at [159, 174] on button "Cancelar" at bounding box center [174, 173] width 75 height 13
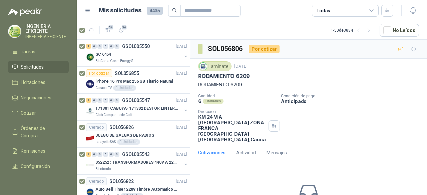
scroll to position [58, 0]
click at [120, 30] on icon "button" at bounding box center [121, 31] width 6 height 6
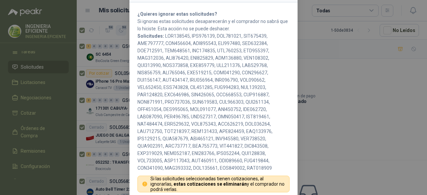
scroll to position [33, 0]
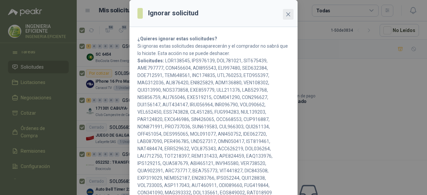
click at [286, 15] on icon "close" at bounding box center [288, 14] width 5 height 5
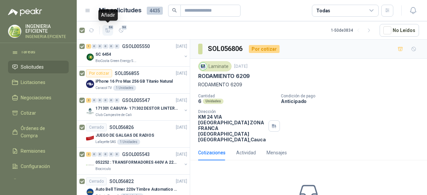
click at [109, 30] on icon "button" at bounding box center [108, 31] width 6 height 6
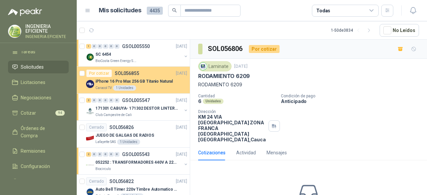
click at [85, 74] on article "Por cotizar SOL056855 19/09/25 iPhone 16 Pro Max 256 GB Titanio Natural Caracol…" at bounding box center [133, 80] width 113 height 27
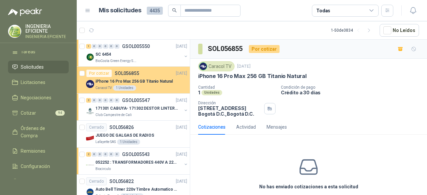
click at [173, 79] on div "iPhone 16 Pro Max 256 GB Titanio Natural" at bounding box center [141, 81] width 92 height 8
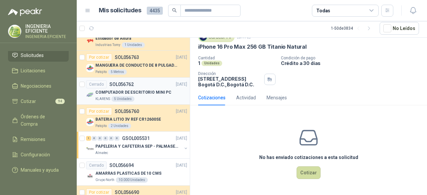
scroll to position [434, 0]
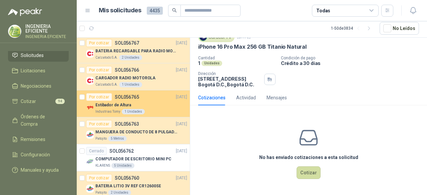
click at [153, 105] on div "Estibador de Altura" at bounding box center [141, 105] width 92 height 8
